Goal: Transaction & Acquisition: Purchase product/service

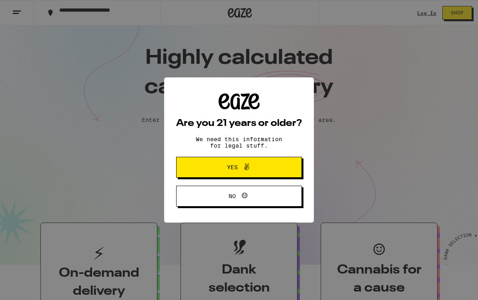
click at [222, 167] on span "Yes" at bounding box center [239, 167] width 61 height 10
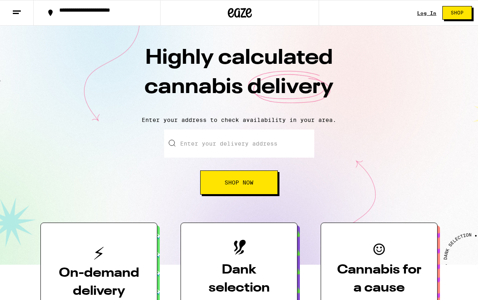
click at [235, 143] on input "Enter your delivery address" at bounding box center [239, 143] width 150 height 28
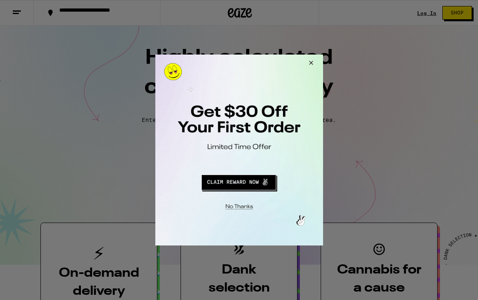
click at [240, 207] on button "Close Modal" at bounding box center [237, 205] width 163 height 12
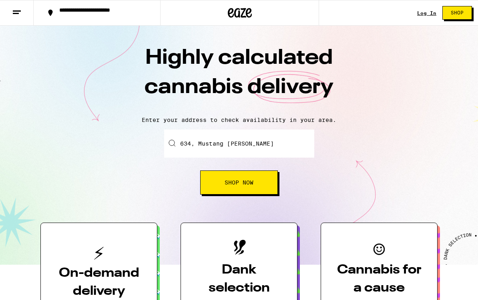
click at [244, 181] on span "Shop Now" at bounding box center [239, 182] width 29 height 6
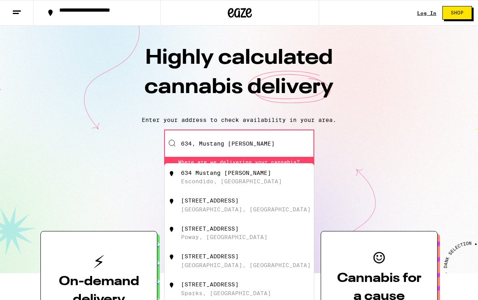
click at [231, 178] on div "634 Mustang [PERSON_NAME] Escondido, [GEOGRAPHIC_DATA]" at bounding box center [252, 176] width 143 height 15
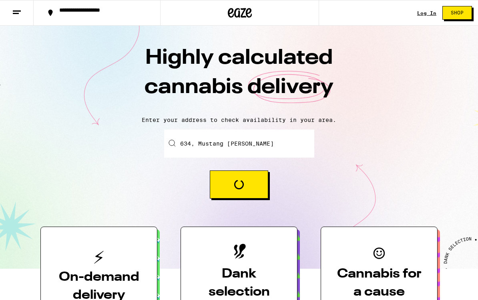
type input "634 Mustang [PERSON_NAME], [GEOGRAPHIC_DATA], [GEOGRAPHIC_DATA]"
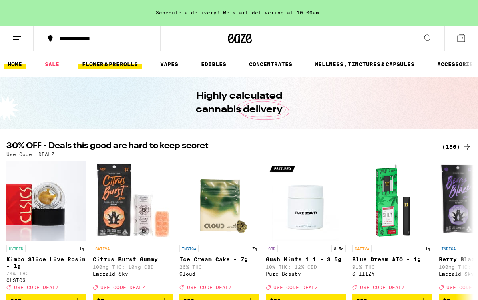
click at [113, 64] on link "FLOWER & PREROLLS" at bounding box center [110, 64] width 64 height 10
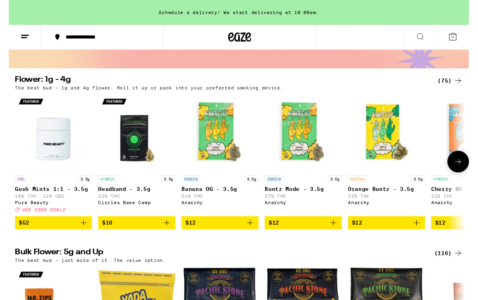
scroll to position [49, 0]
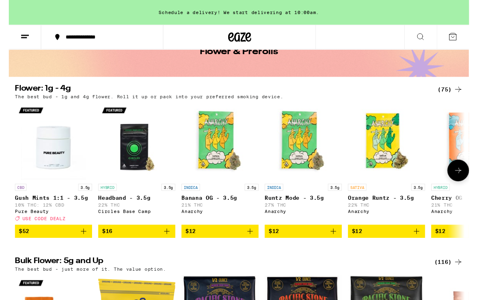
click at [466, 181] on icon at bounding box center [467, 177] width 10 height 10
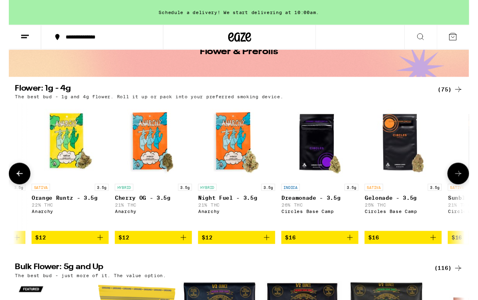
scroll to position [0, 378]
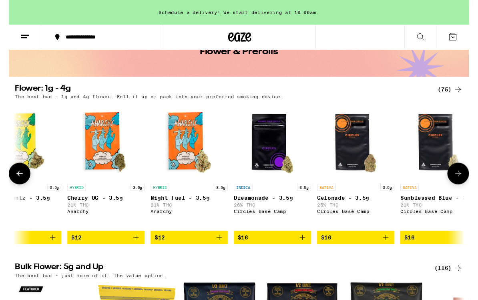
click at [467, 182] on icon at bounding box center [467, 180] width 10 height 10
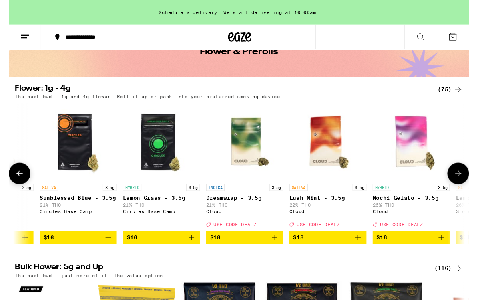
scroll to position [0, 756]
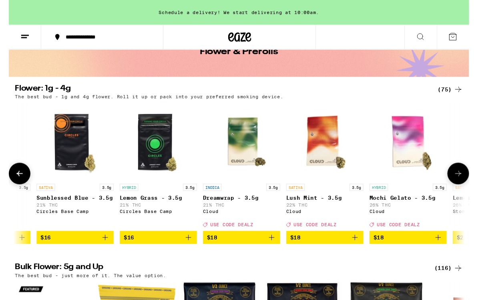
click at [467, 182] on icon at bounding box center [467, 180] width 10 height 10
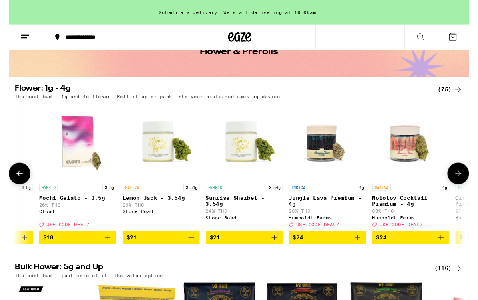
scroll to position [0, 1134]
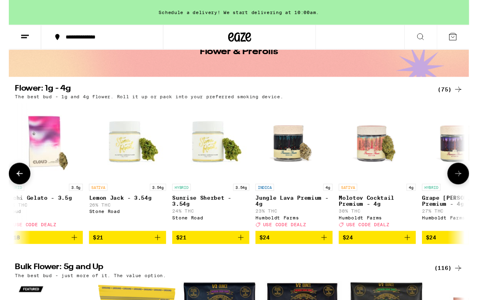
click at [9, 181] on icon at bounding box center [11, 180] width 10 height 10
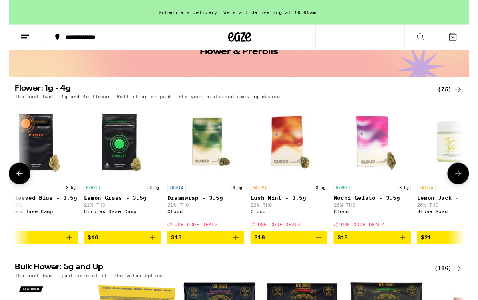
scroll to position [0, 756]
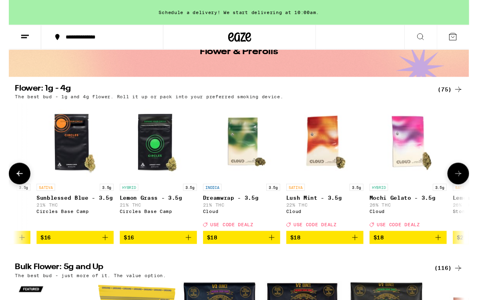
click at [13, 183] on icon at bounding box center [11, 180] width 10 height 10
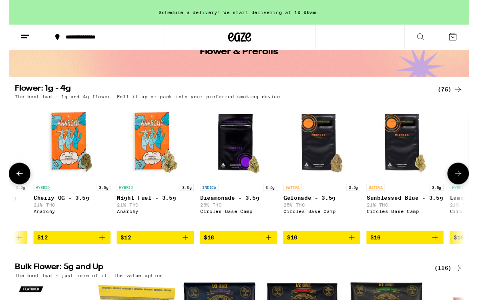
scroll to position [0, 378]
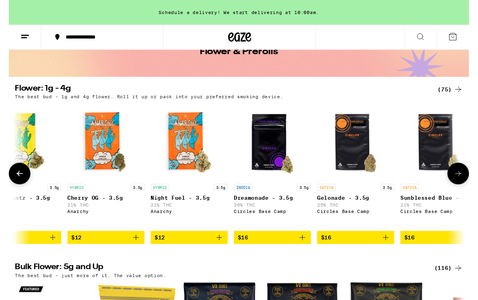
click at [13, 183] on icon at bounding box center [11, 180] width 10 height 10
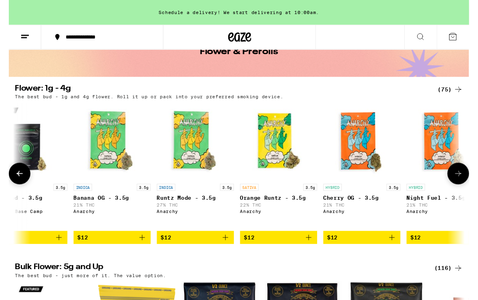
scroll to position [0, 0]
